Goal: Task Accomplishment & Management: Use online tool/utility

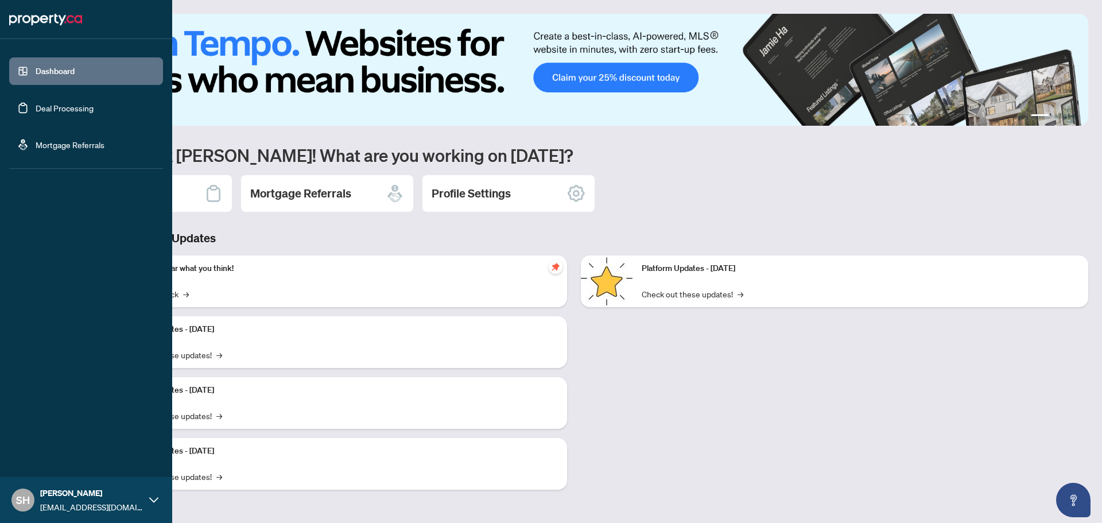
click at [36, 104] on link "Deal Processing" at bounding box center [65, 108] width 58 height 10
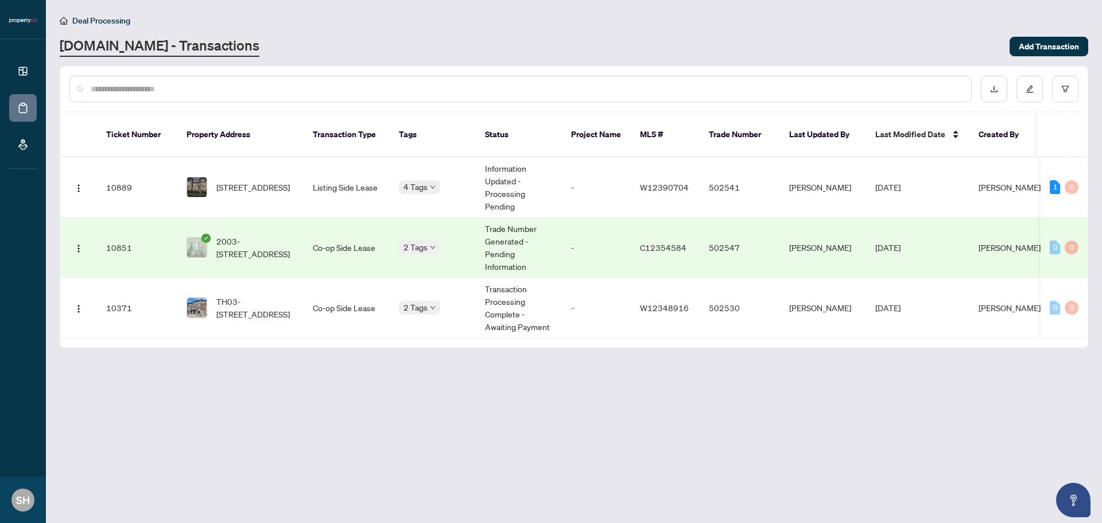
click at [842, 244] on td "[PERSON_NAME]" at bounding box center [823, 247] width 86 height 60
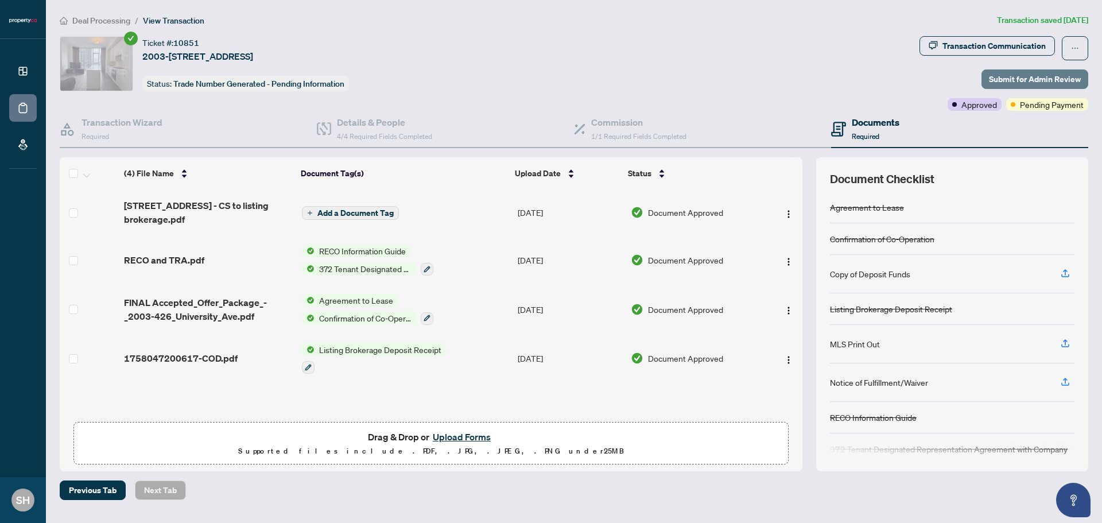
click at [997, 76] on span "Submit for Admin Review" at bounding box center [1035, 79] width 92 height 18
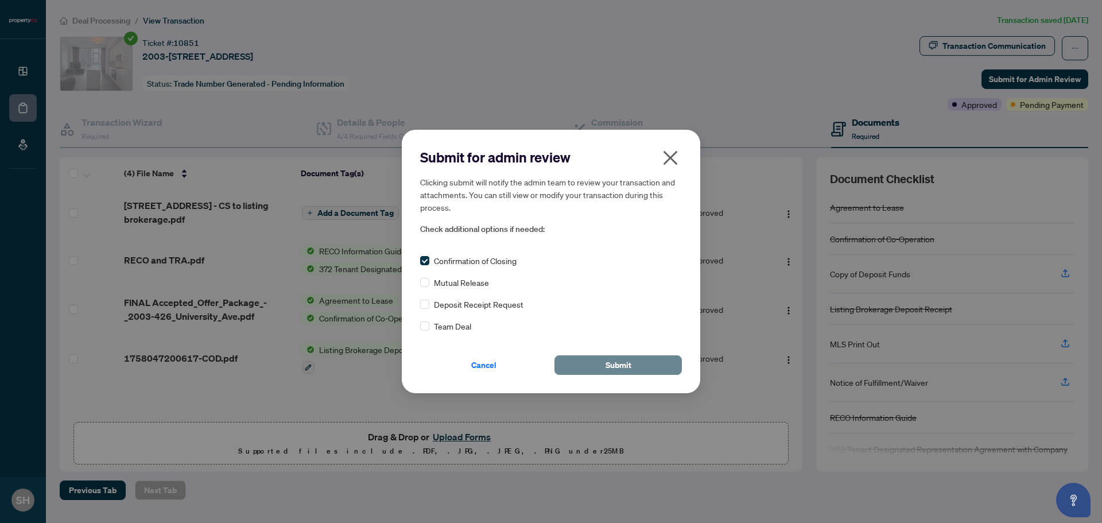
click at [638, 369] on button "Submit" at bounding box center [617, 365] width 127 height 20
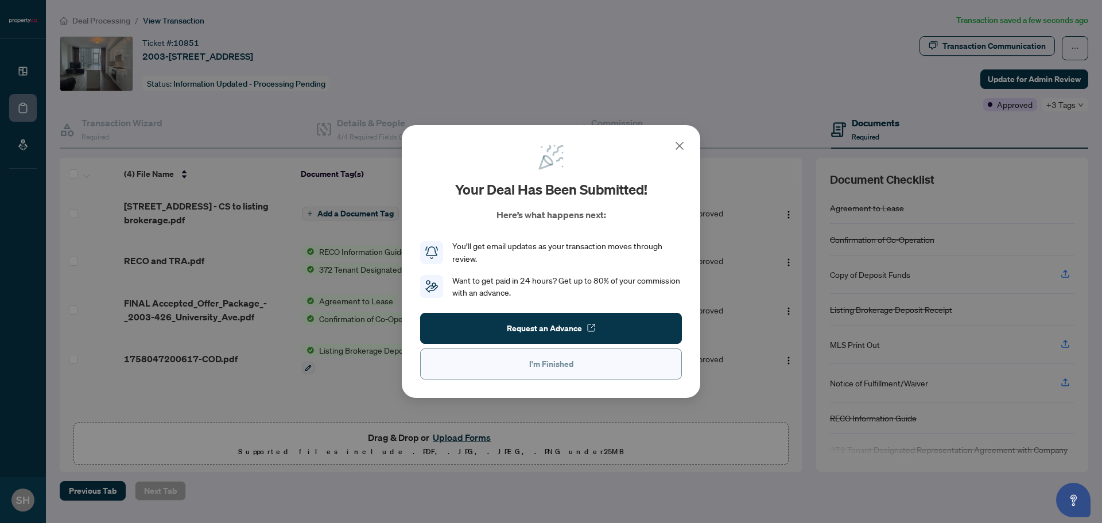
click at [569, 378] on button "I'm Finished" at bounding box center [551, 363] width 262 height 31
